Goal: Complete application form

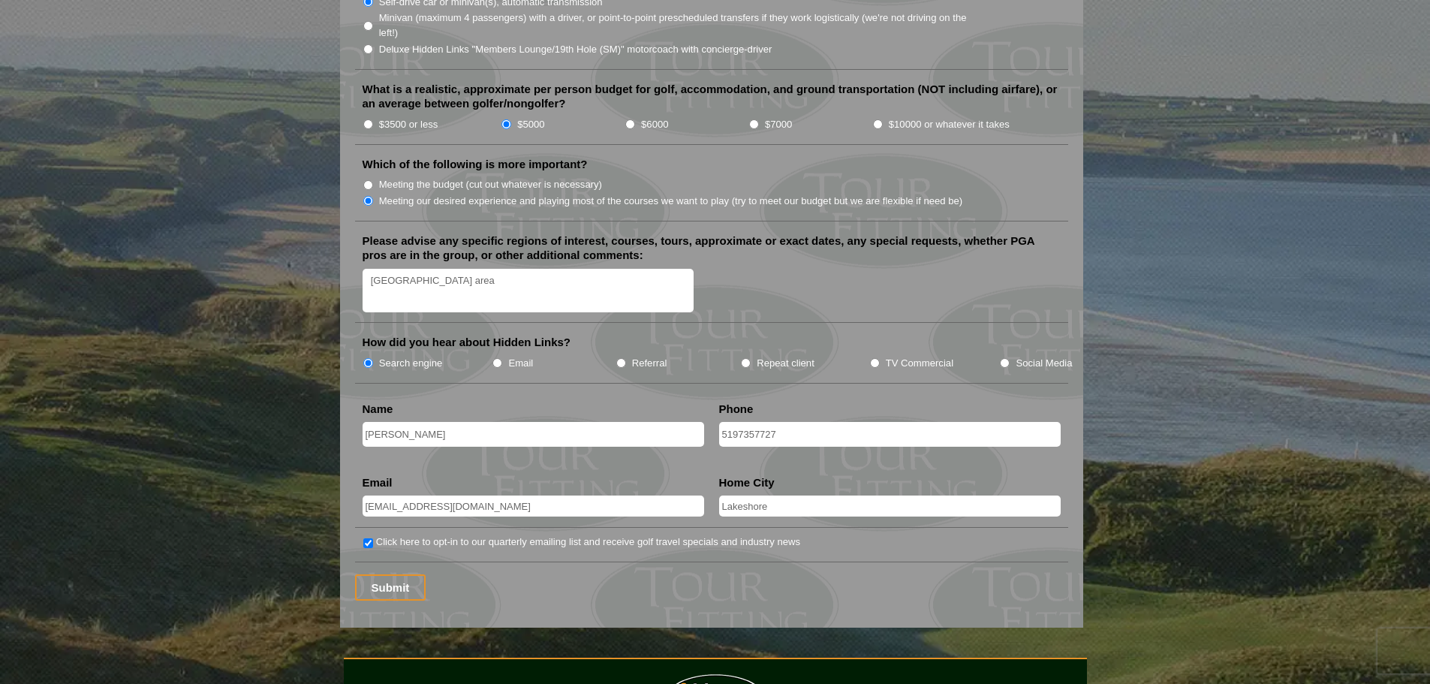
scroll to position [1727, 0]
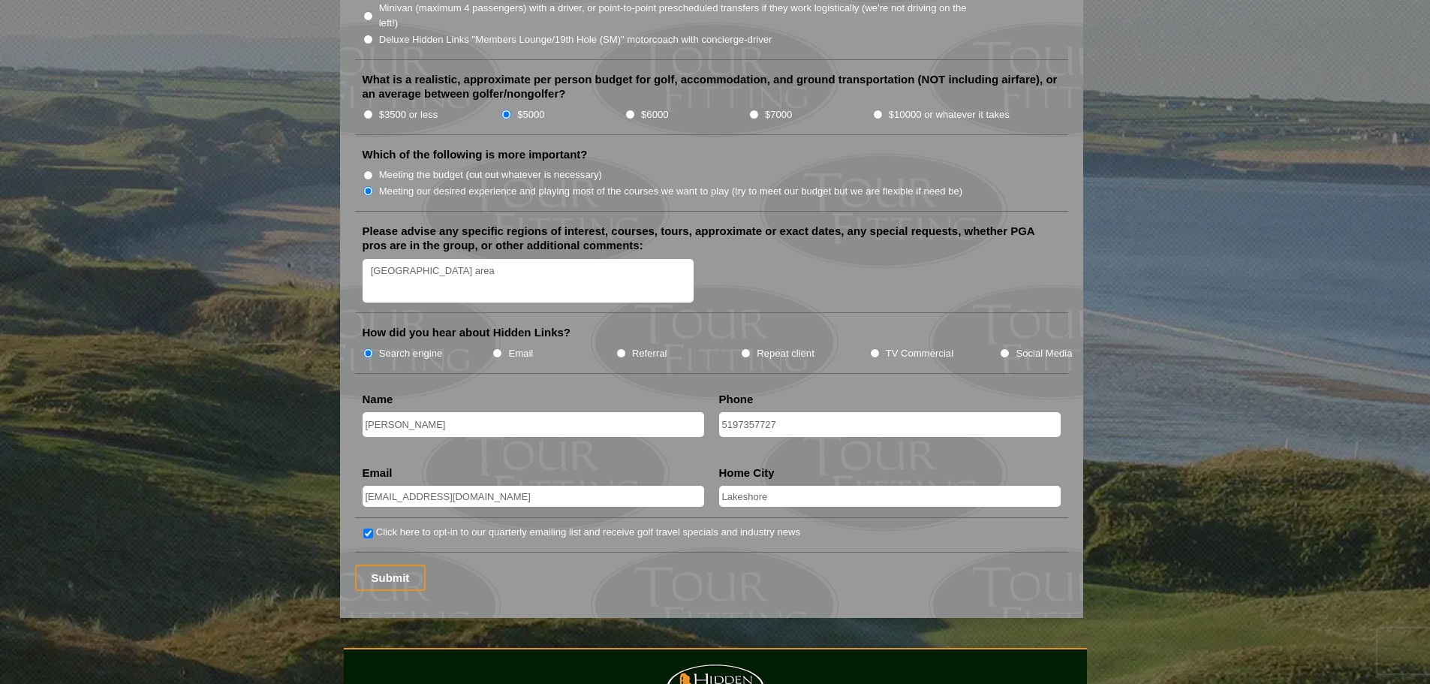
drag, startPoint x: 849, startPoint y: 409, endPoint x: 721, endPoint y: 406, distance: 128.4
click at [721, 412] on input "5197357727" at bounding box center [890, 424] width 342 height 25
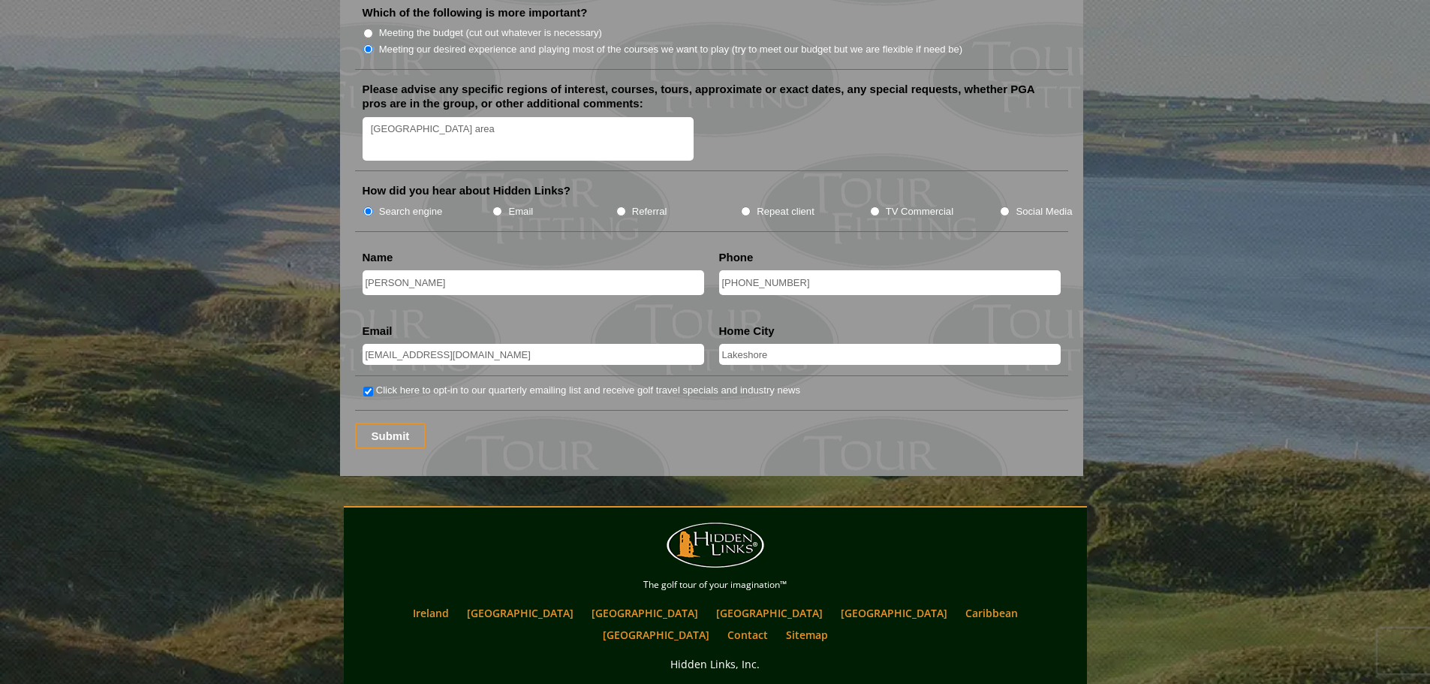
scroll to position [1877, 0]
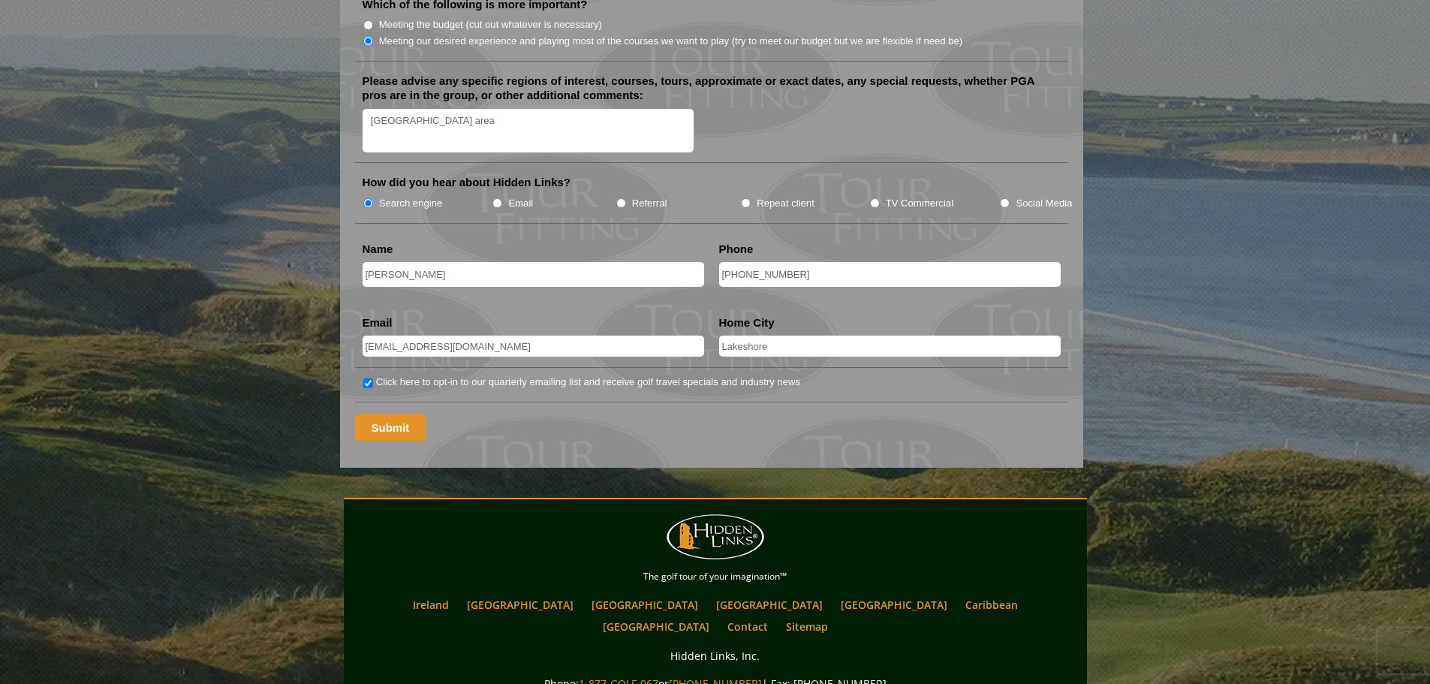
type input "248-798-8568"
click at [394, 414] on input "Submit" at bounding box center [390, 427] width 71 height 26
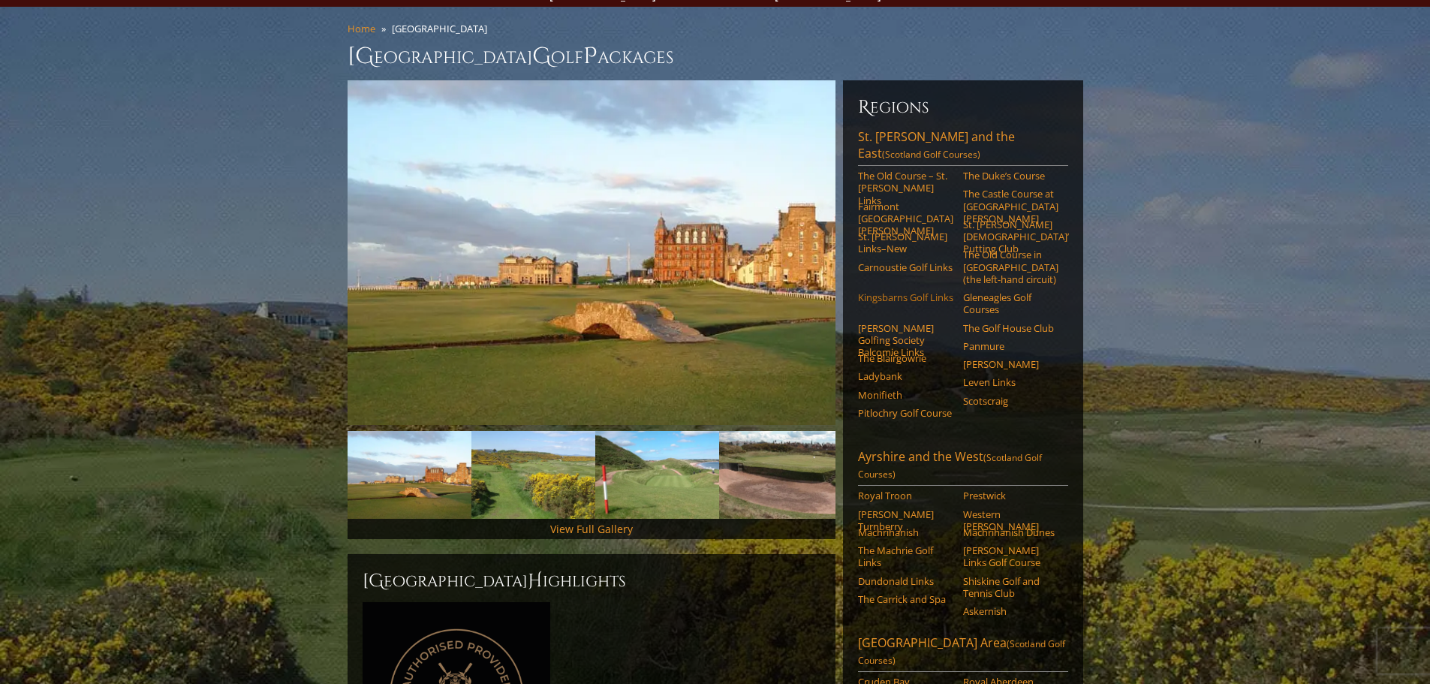
scroll to position [75, 0]
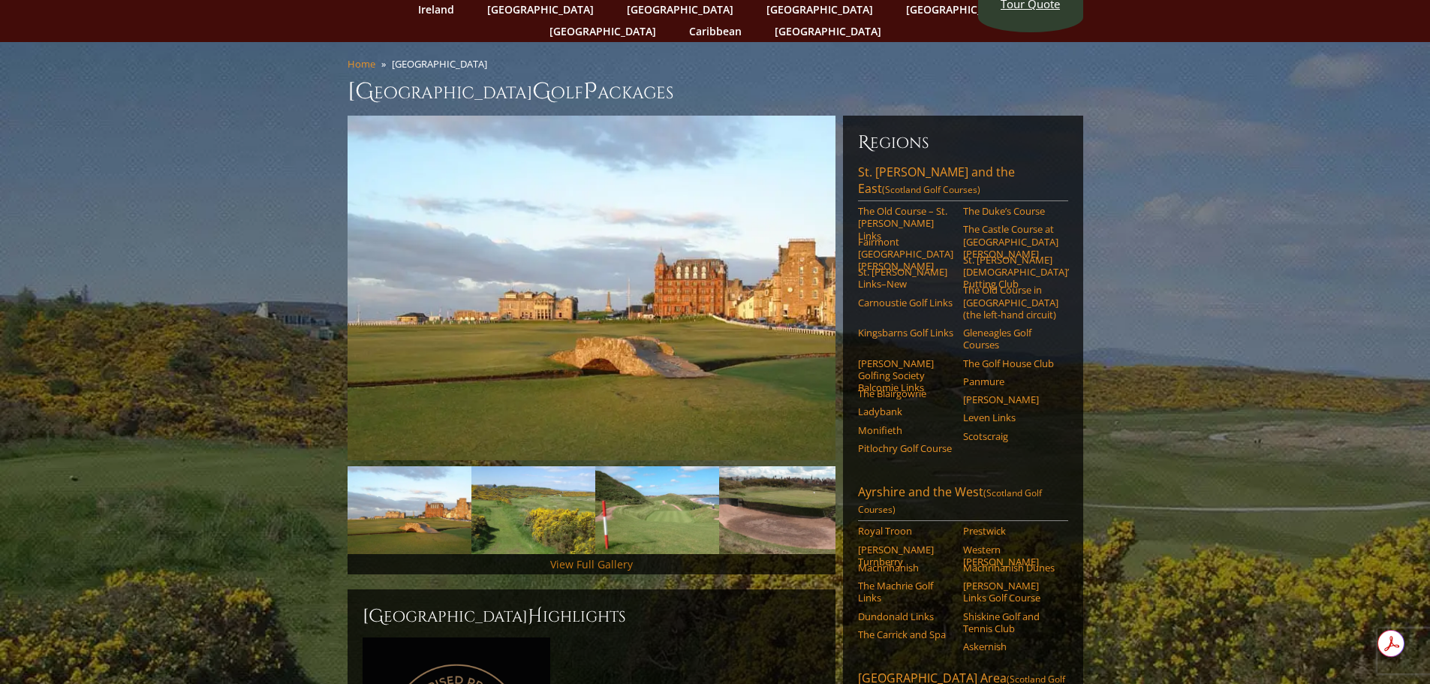
click at [620, 557] on link "View Full Gallery" at bounding box center [591, 564] width 83 height 14
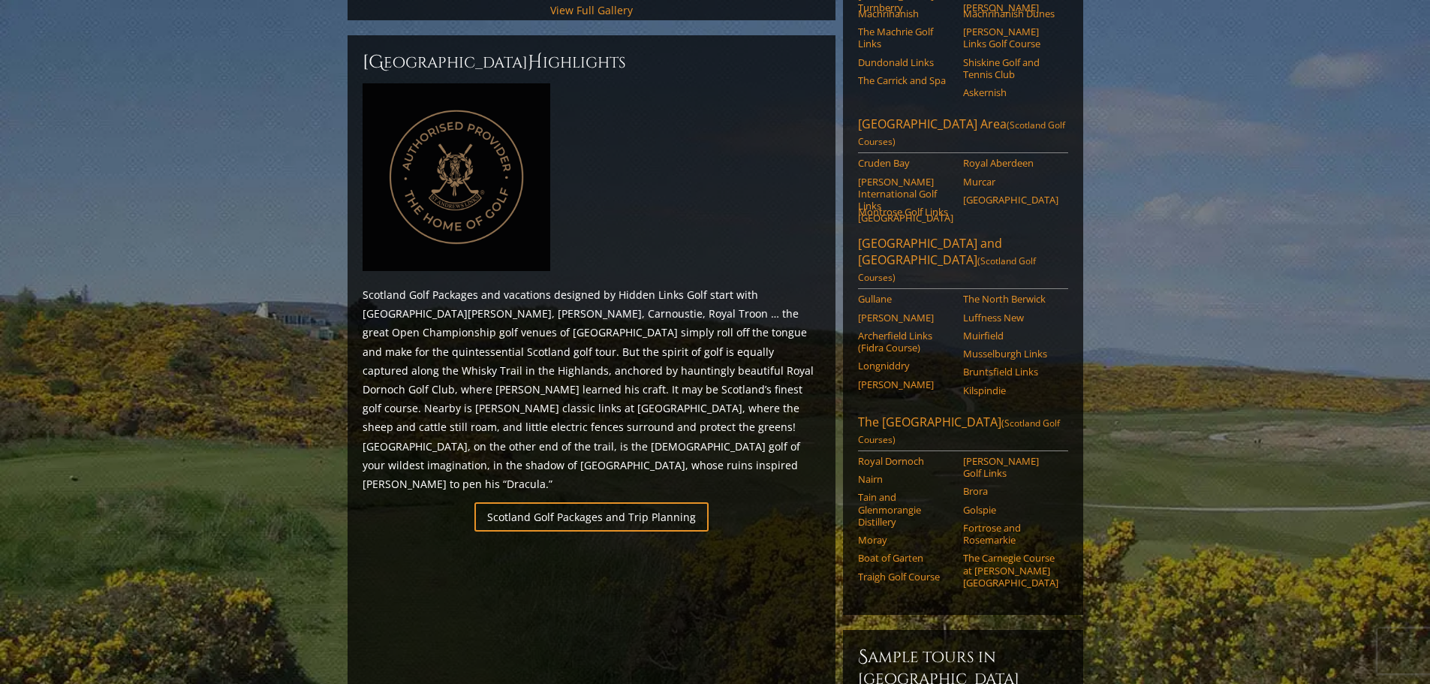
scroll to position [524, 0]
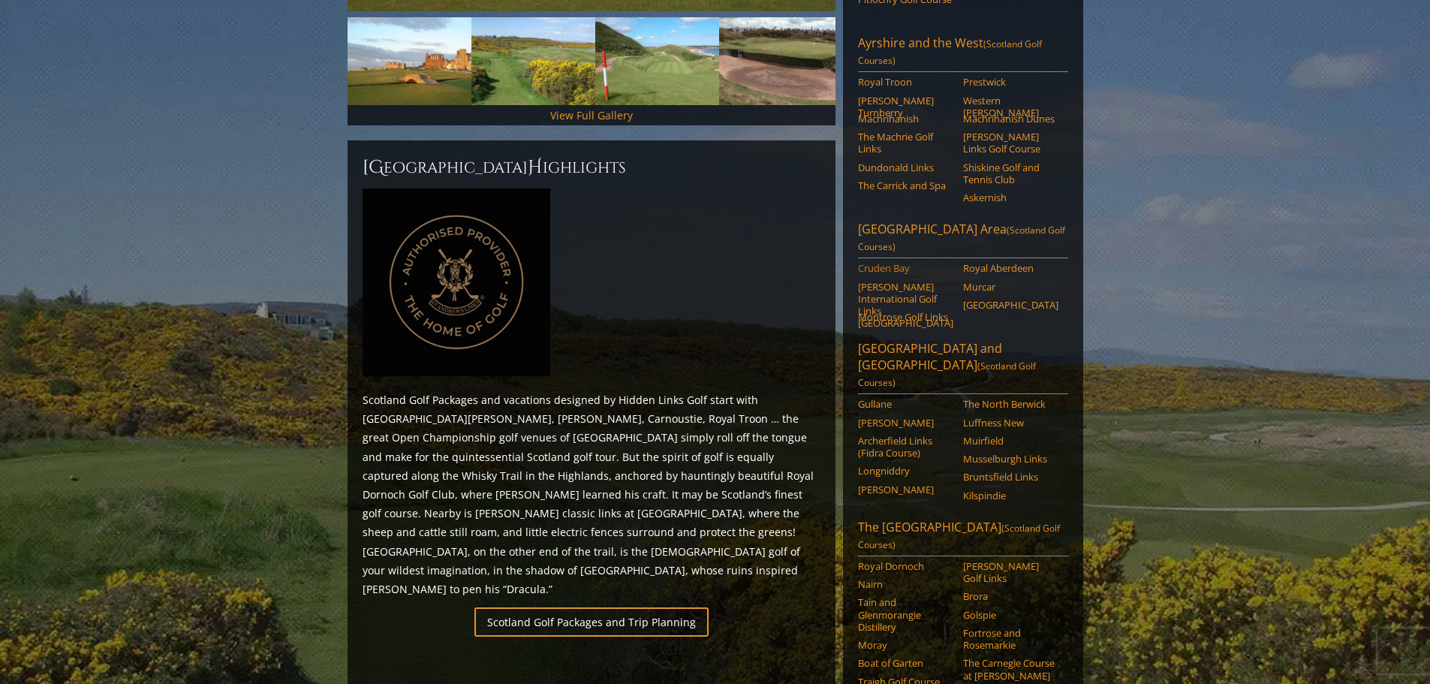
click at [902, 262] on link "Cruden Bay" at bounding box center [905, 268] width 95 height 12
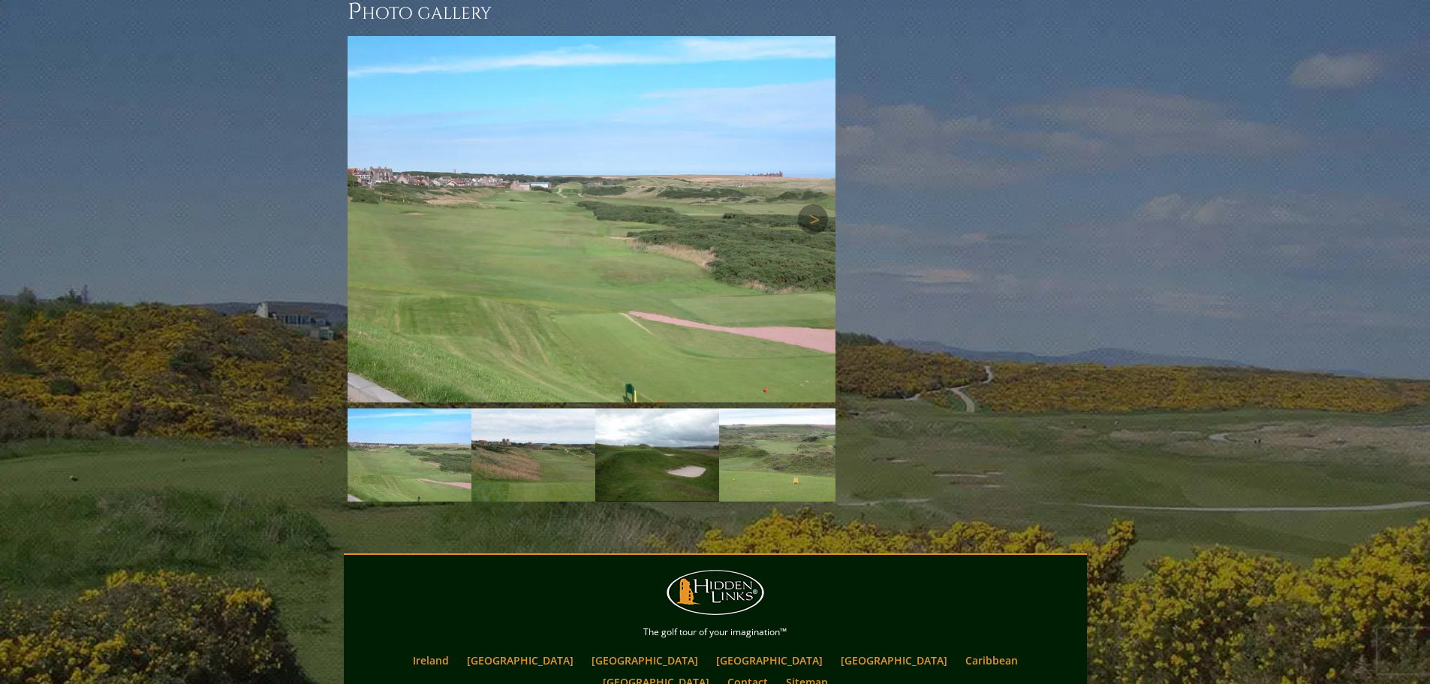
scroll to position [1257, 0]
click at [418, 409] on img at bounding box center [410, 455] width 124 height 93
click at [517, 412] on img at bounding box center [533, 455] width 124 height 93
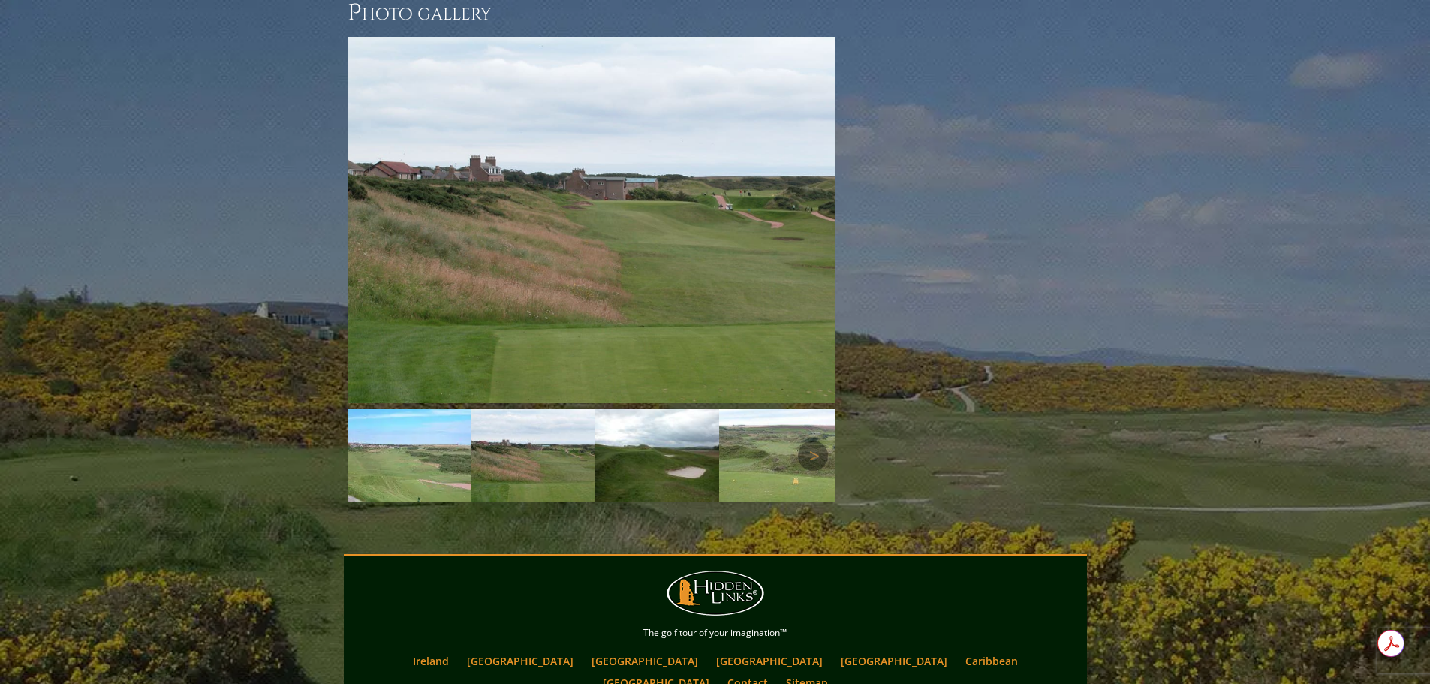
click at [658, 424] on img at bounding box center [657, 455] width 124 height 92
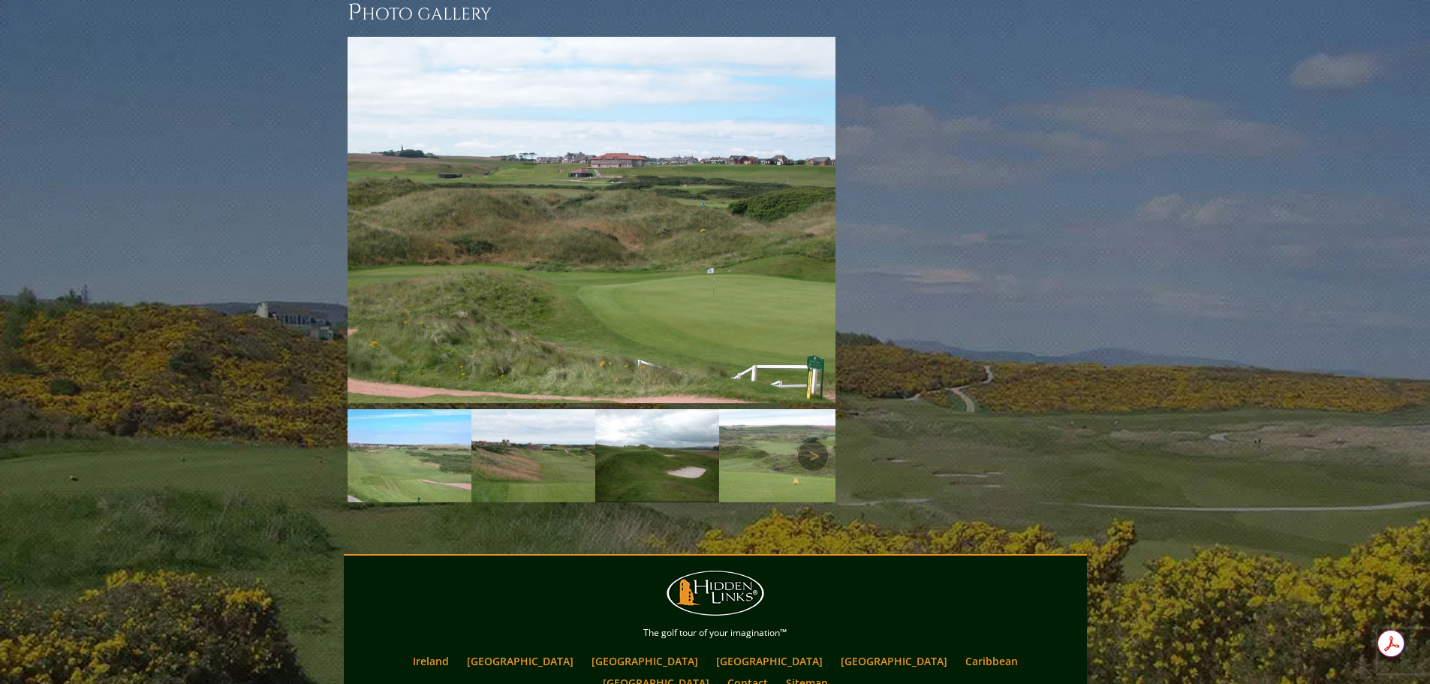
click at [784, 421] on img at bounding box center [781, 455] width 124 height 93
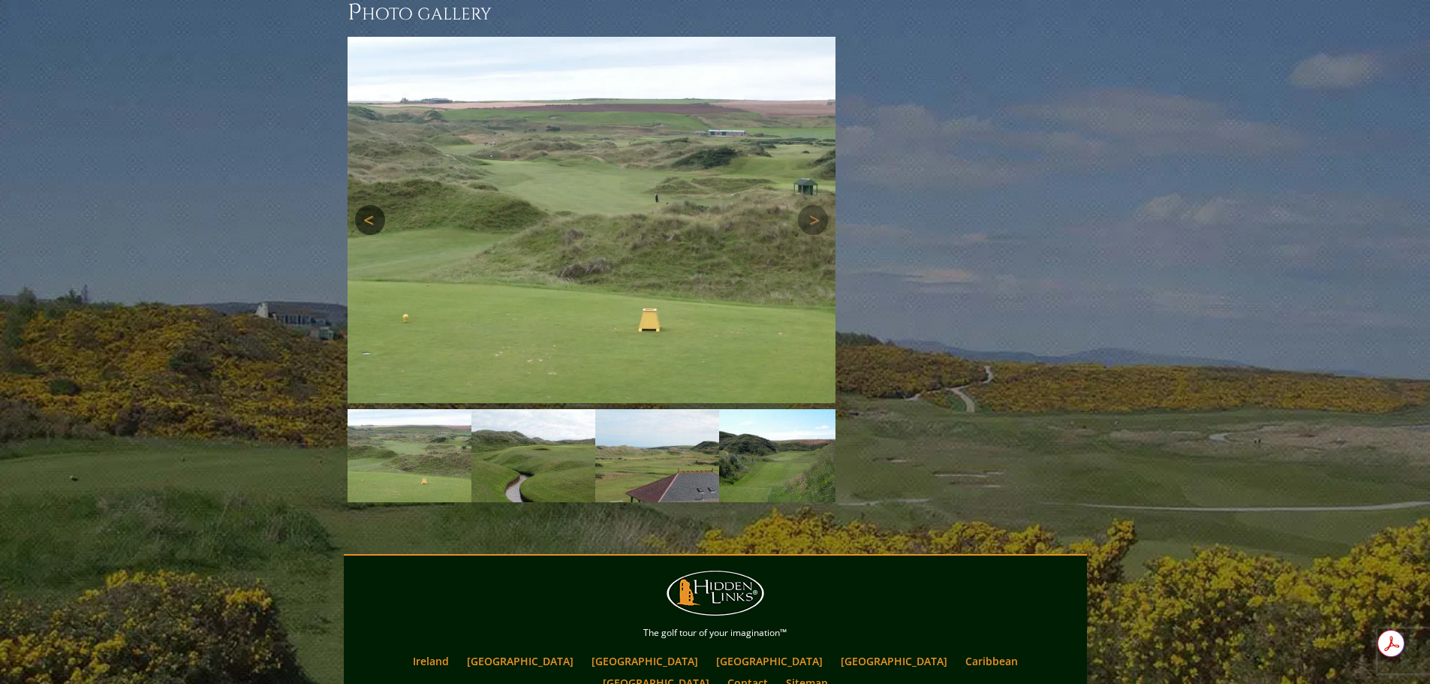
click at [374, 205] on link "Previous" at bounding box center [370, 220] width 30 height 30
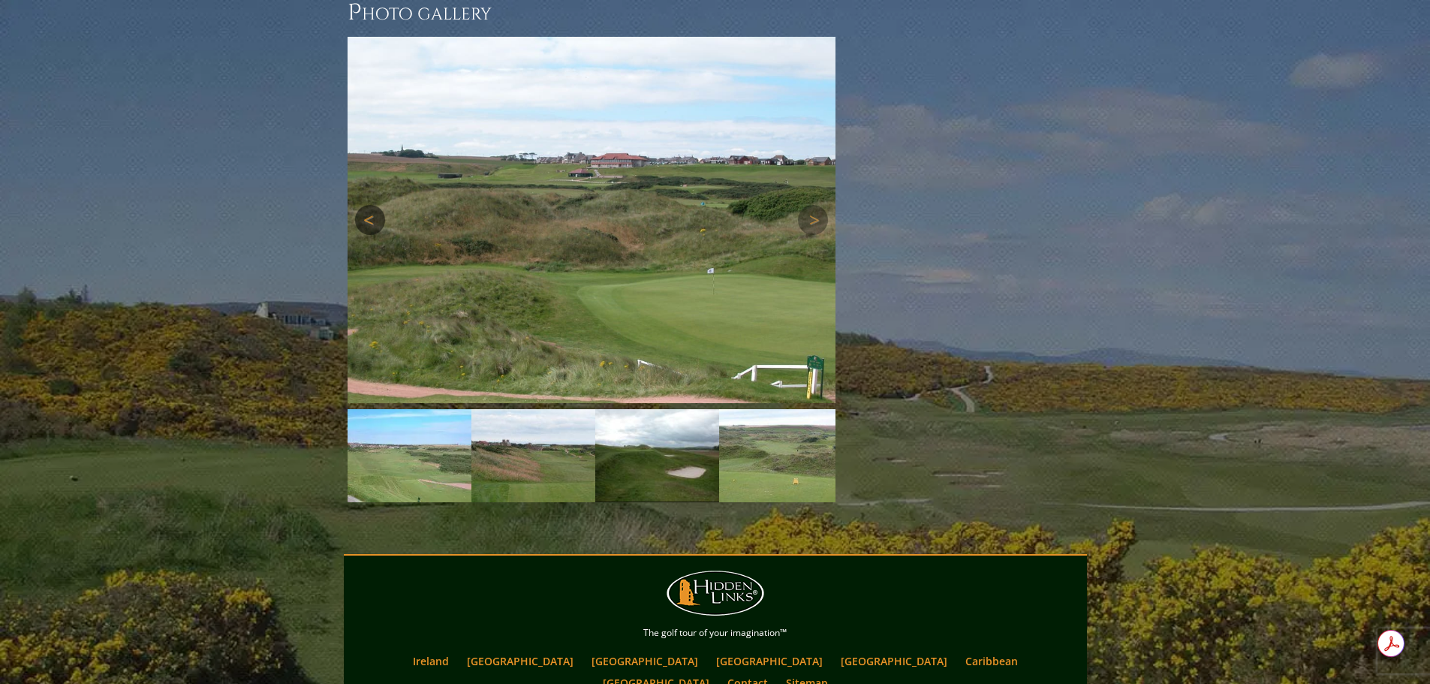
click at [374, 205] on link "Previous" at bounding box center [370, 220] width 30 height 30
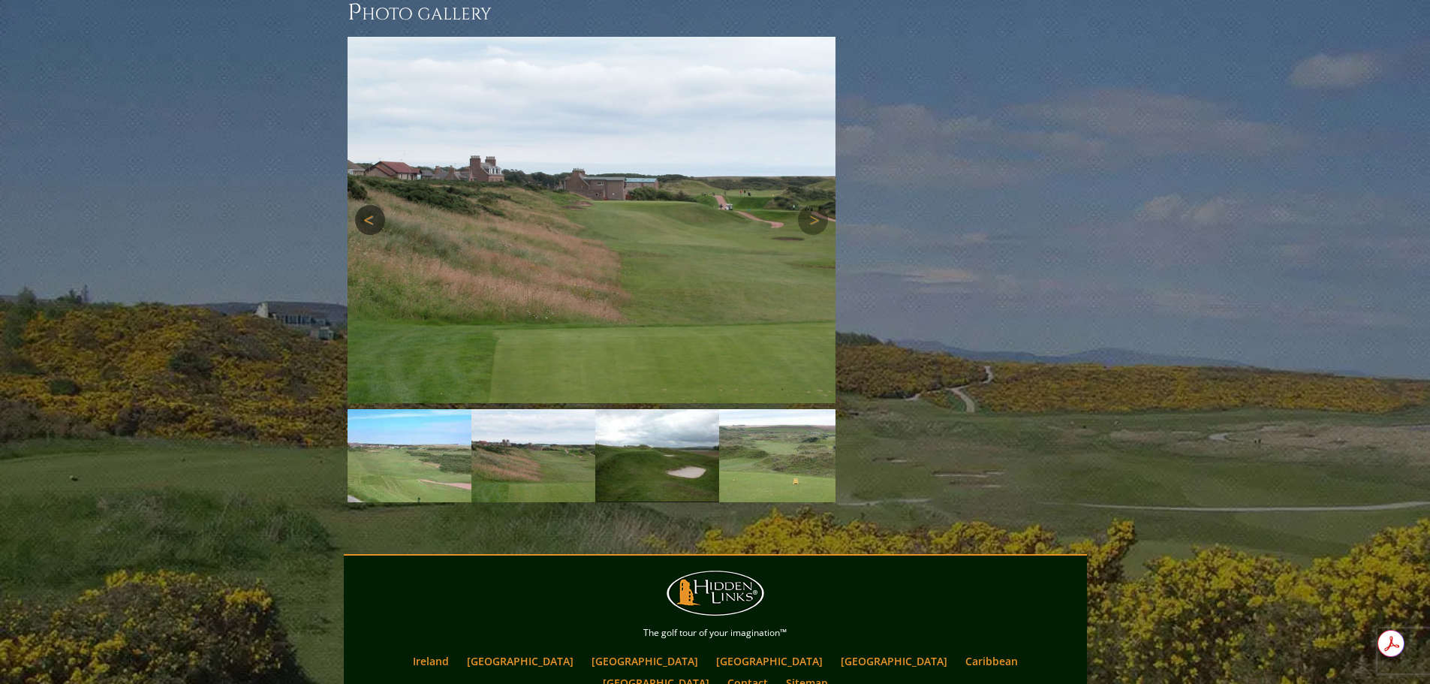
click at [374, 205] on link "Previous" at bounding box center [370, 220] width 30 height 30
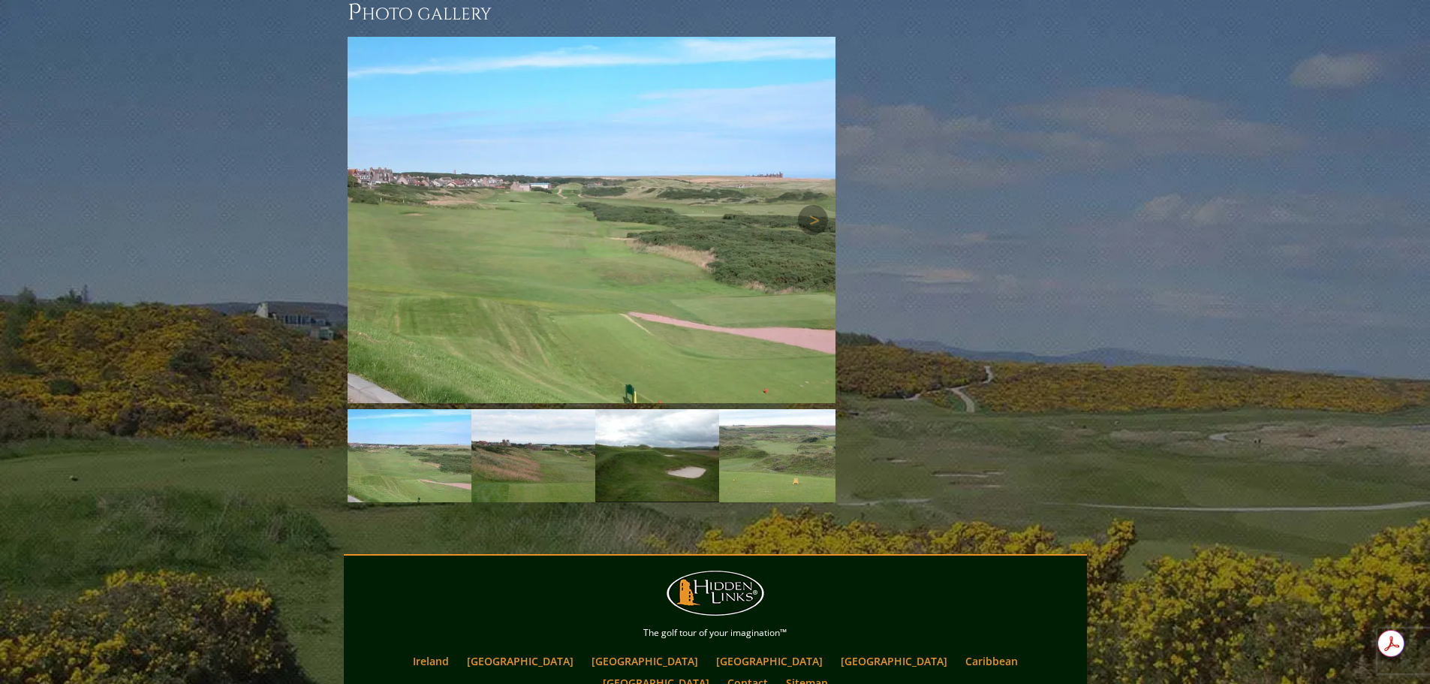
click at [374, 205] on link "Previous" at bounding box center [370, 220] width 30 height 30
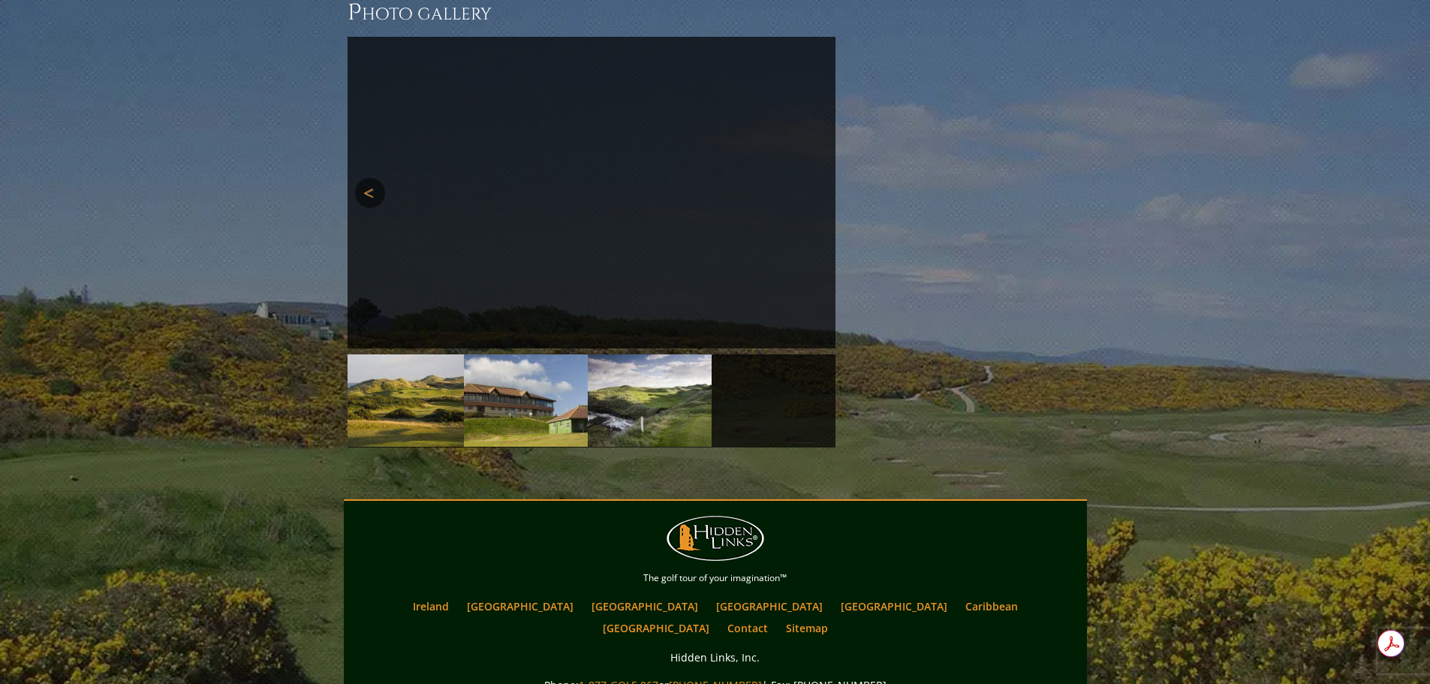
click at [374, 176] on ul at bounding box center [835, 222] width 36111 height 370
click at [372, 178] on link "Previous" at bounding box center [370, 193] width 30 height 30
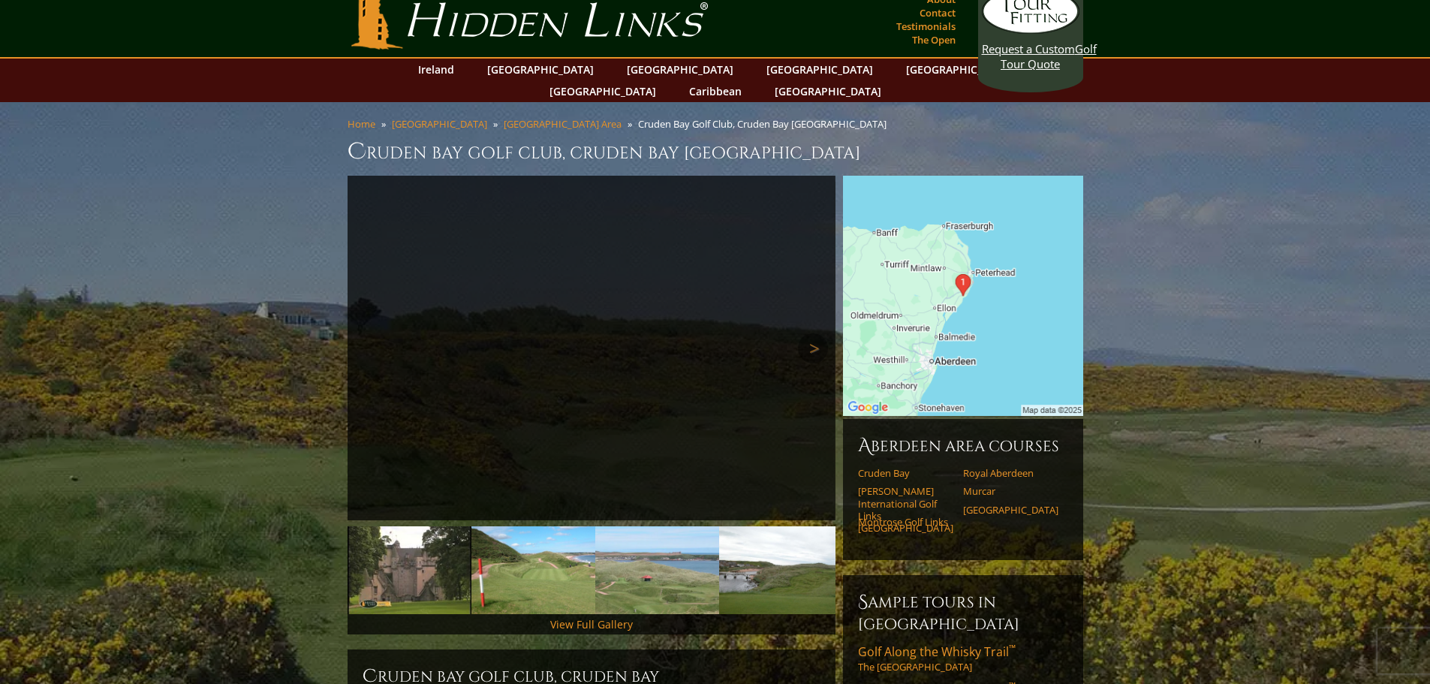
scroll to position [0, 0]
